Goal: Browse casually

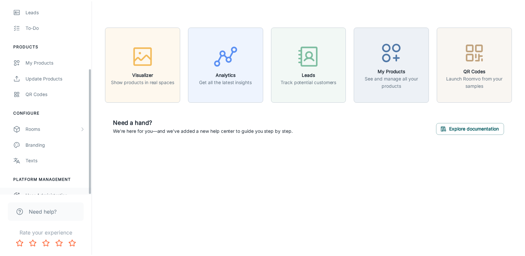
scroll to position [104, 0]
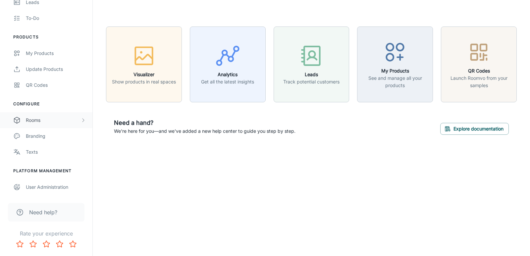
click at [43, 123] on div "Rooms" at bounding box center [53, 120] width 55 height 7
click at [43, 152] on div "Designer Rooms" at bounding box center [56, 151] width 60 height 7
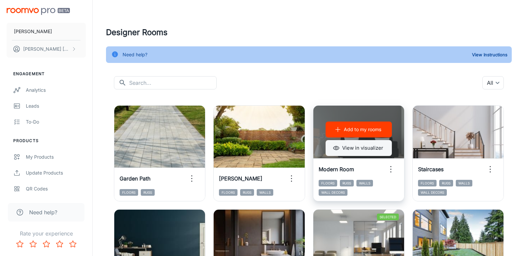
click at [364, 144] on button "View in visualizer" at bounding box center [359, 148] width 66 height 16
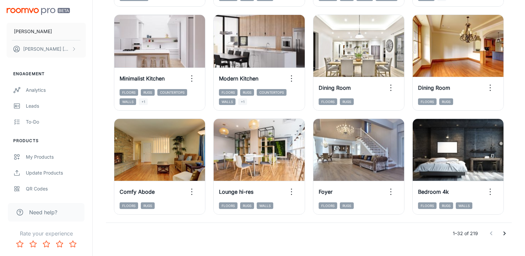
scroll to position [729, 0]
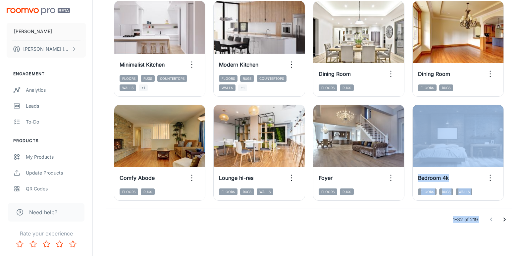
click at [503, 219] on icon "Go to next page" at bounding box center [505, 220] width 8 height 8
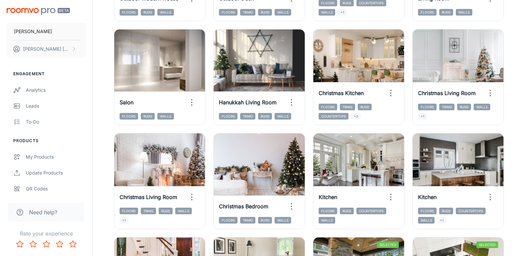
scroll to position [729, 0]
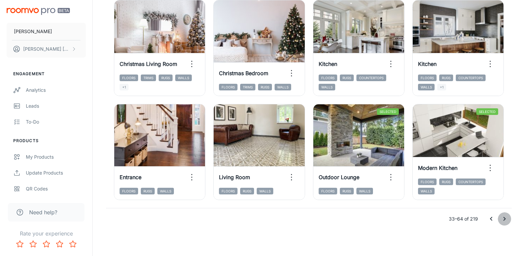
click at [501, 220] on icon "Go to next page" at bounding box center [505, 219] width 8 height 8
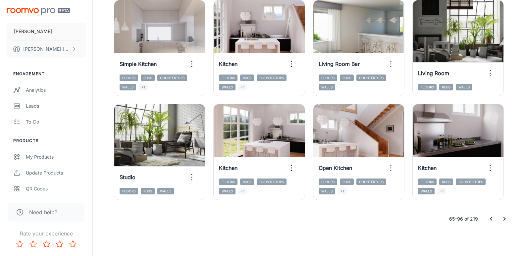
click at [504, 222] on icon "Go to next page" at bounding box center [505, 219] width 8 height 8
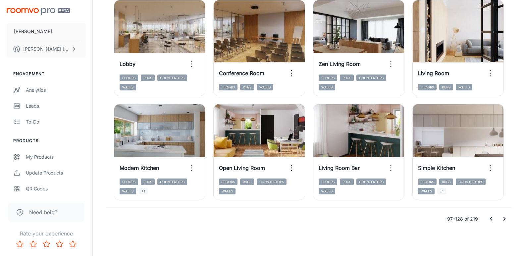
click at [508, 218] on icon "Go to next page" at bounding box center [505, 219] width 8 height 8
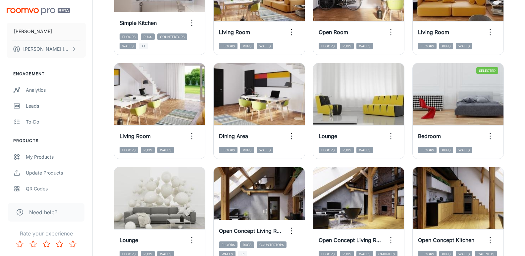
scroll to position [133, 0]
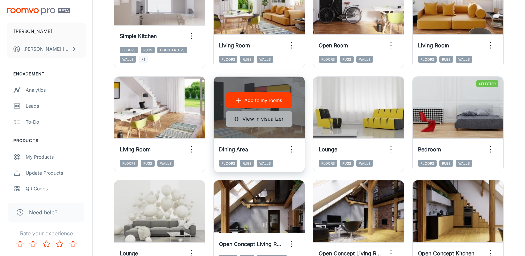
click at [258, 118] on button "View in visualizer" at bounding box center [259, 119] width 66 height 16
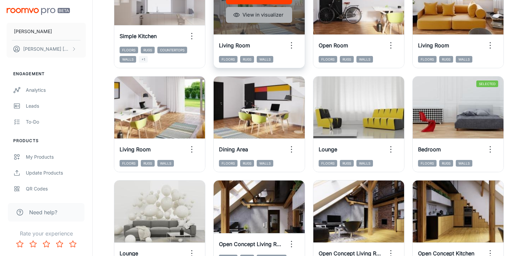
click at [262, 22] on button "View in visualizer" at bounding box center [259, 15] width 66 height 16
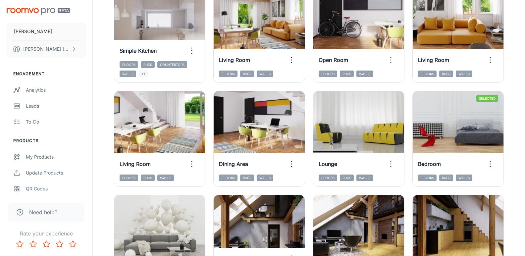
scroll to position [100, 0]
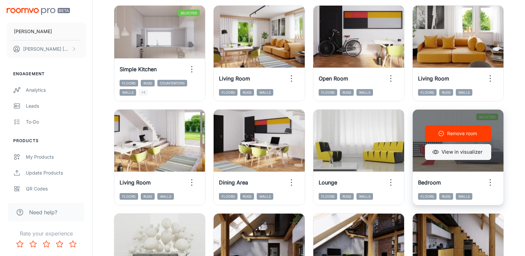
click at [444, 158] on button "View in visualizer" at bounding box center [458, 152] width 66 height 16
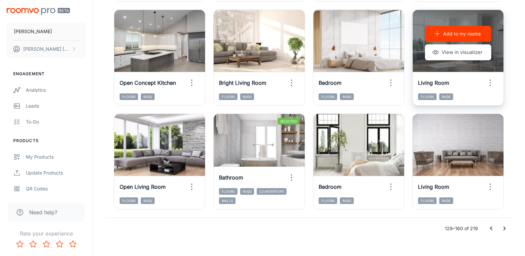
scroll to position [729, 0]
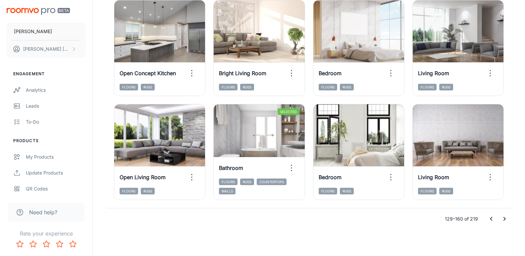
click at [505, 217] on icon "Go to next page" at bounding box center [505, 219] width 8 height 8
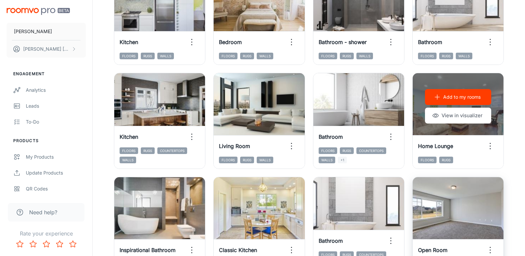
scroll to position [498, 0]
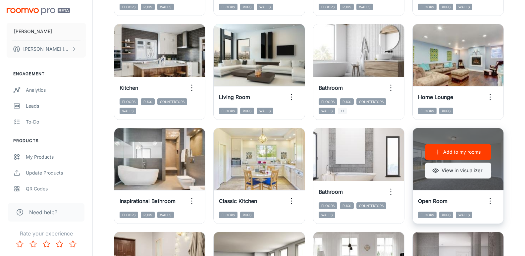
click at [444, 173] on button "View in visualizer" at bounding box center [458, 171] width 66 height 16
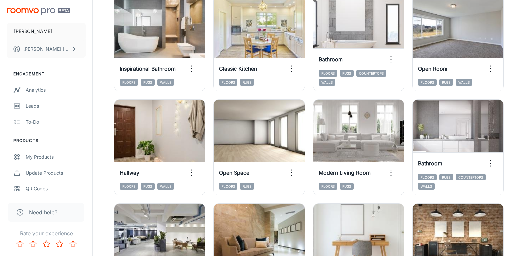
scroll to position [729, 0]
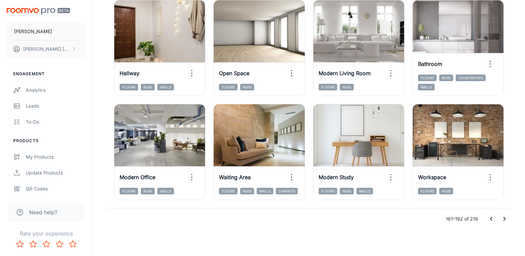
click at [502, 222] on icon "Go to next page" at bounding box center [505, 219] width 8 height 8
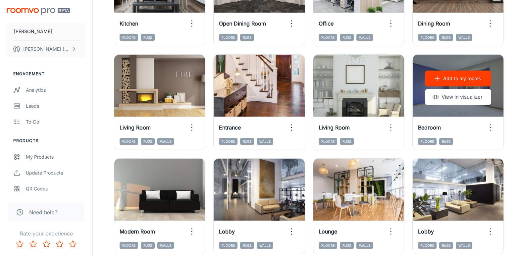
scroll to position [625, 0]
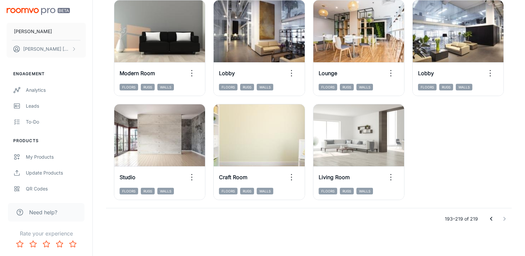
click at [494, 218] on icon "Go to previous page" at bounding box center [491, 219] width 8 height 8
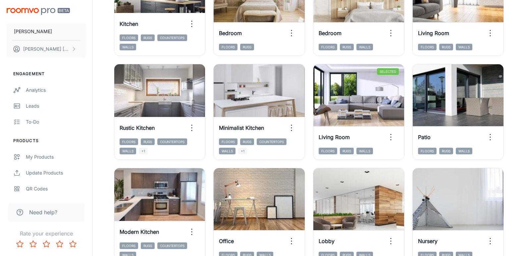
scroll to position [34, 0]
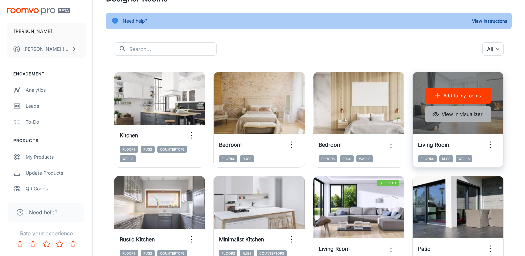
click at [476, 119] on button "View in visualizer" at bounding box center [458, 114] width 66 height 16
